Goal: Task Accomplishment & Management: Manage account settings

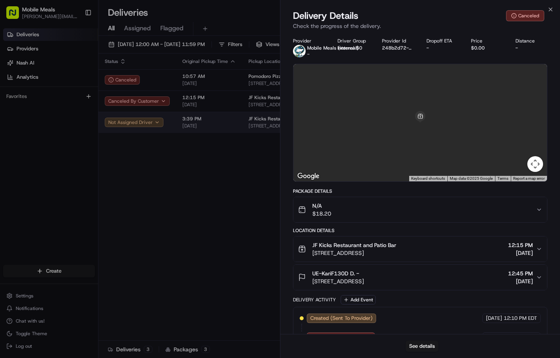
drag, startPoint x: 142, startPoint y: 113, endPoint x: 187, endPoint y: 123, distance: 45.7
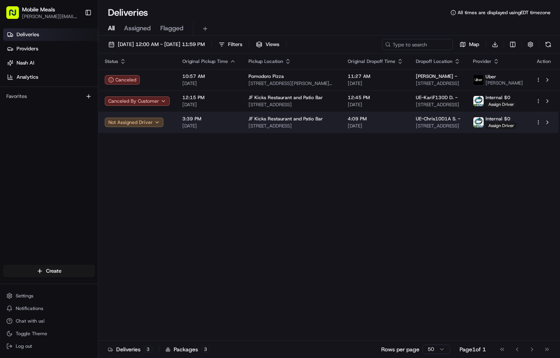
click at [187, 123] on span "[DATE]" at bounding box center [209, 126] width 54 height 6
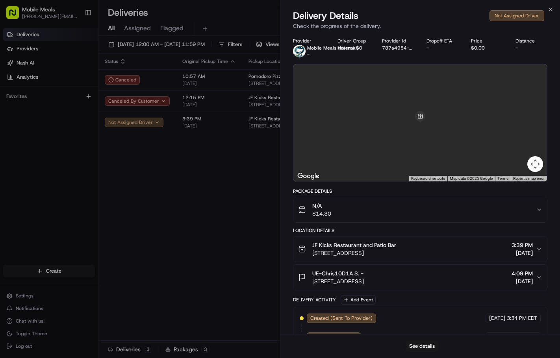
click at [413, 357] on div "See details" at bounding box center [420, 346] width 280 height 24
click at [416, 352] on div "See details" at bounding box center [420, 346] width 280 height 24
click at [418, 351] on button "See details" at bounding box center [422, 346] width 33 height 11
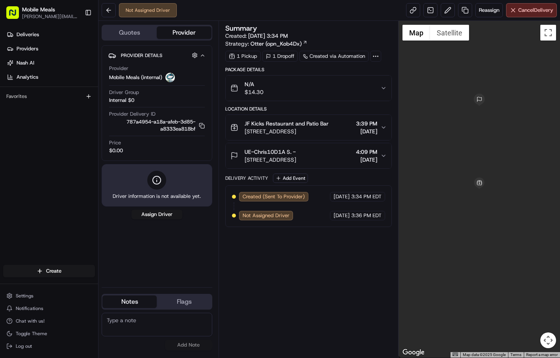
click at [531, 19] on div "Not Assigned Driver Reassign Cancel Delivery" at bounding box center [329, 10] width 462 height 21
click at [532, 18] on div "Not Assigned Driver Reassign Cancel Delivery" at bounding box center [329, 10] width 462 height 21
click at [533, 12] on span "Cancel Delivery" at bounding box center [535, 10] width 35 height 7
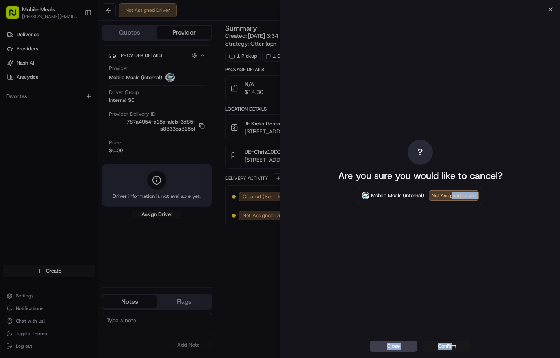
click at [452, 337] on div "? Are you sure you would like to cancel? Mobile Meals (internal) Not Assigned D…" at bounding box center [420, 183] width 280 height 349
click at [452, 345] on button "Confirm" at bounding box center [446, 346] width 47 height 11
